Goal: Navigation & Orientation: Go to known website

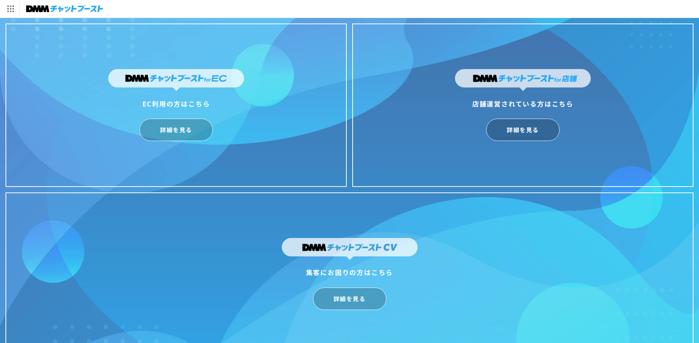
click at [67, 13] on img at bounding box center [64, 9] width 77 height 10
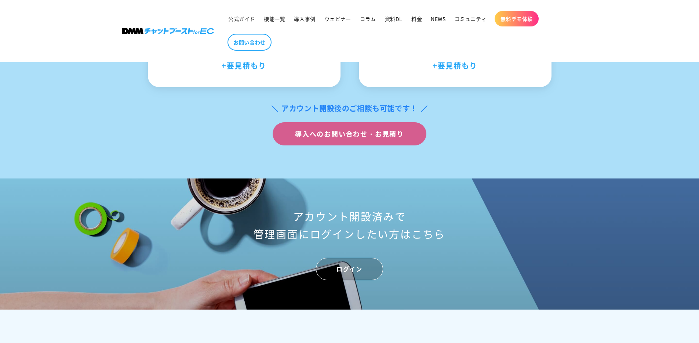
scroll to position [3039, 0]
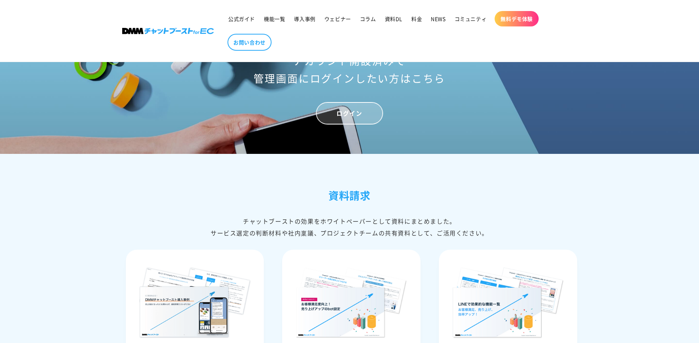
click at [365, 121] on link "ログイン" at bounding box center [349, 113] width 67 height 22
